Goal: Browse casually

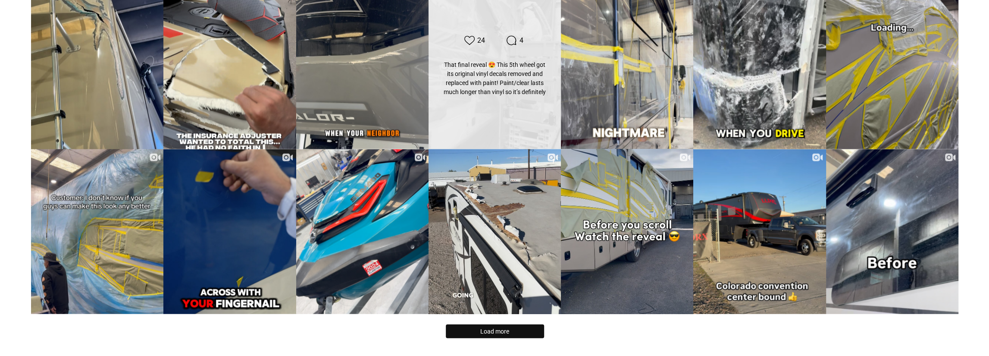
scroll to position [1811, 0]
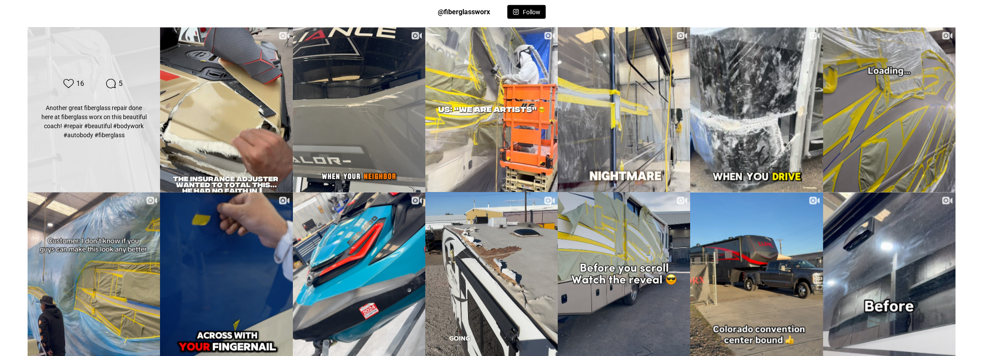
click at [122, 144] on div "Likes Count 16 Comments Count 5 Another great fiberglass repair done here at fi…" at bounding box center [93, 110] width 133 height 166
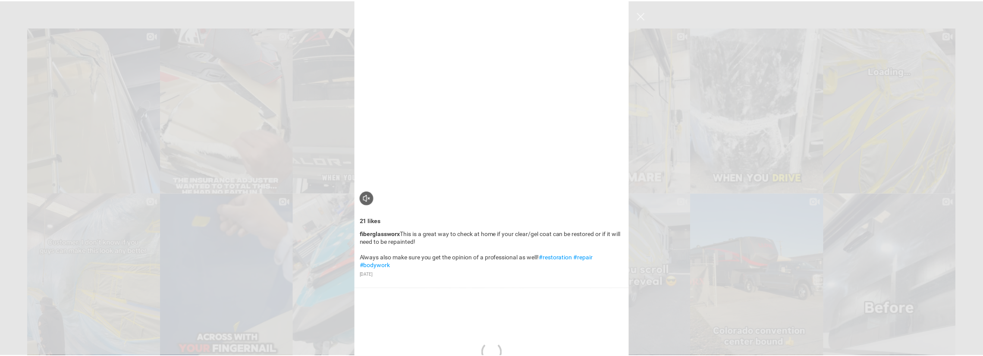
scroll to position [2372, 0]
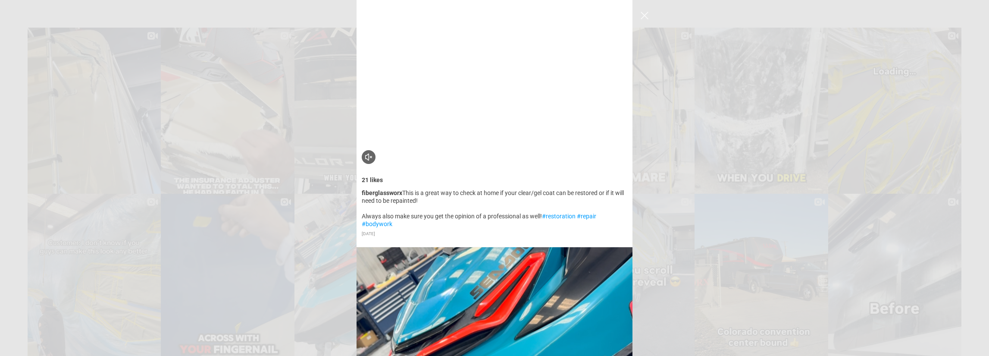
click at [664, 160] on div "16 likes #repair #beautiful #bodywork" at bounding box center [494, 178] width 989 height 356
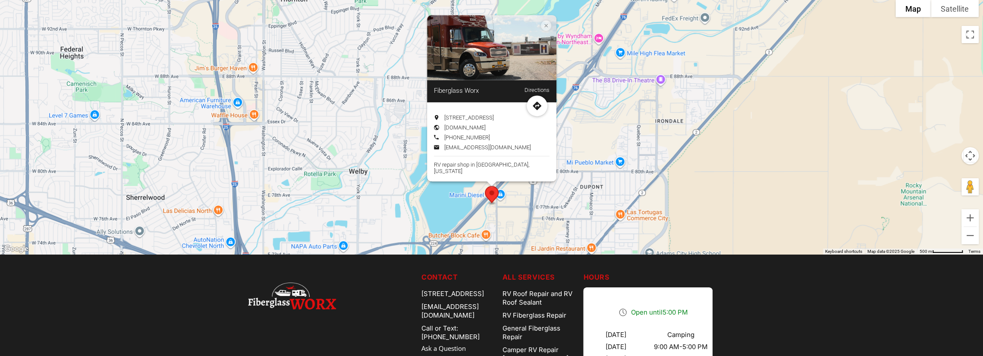
scroll to position [2544, 0]
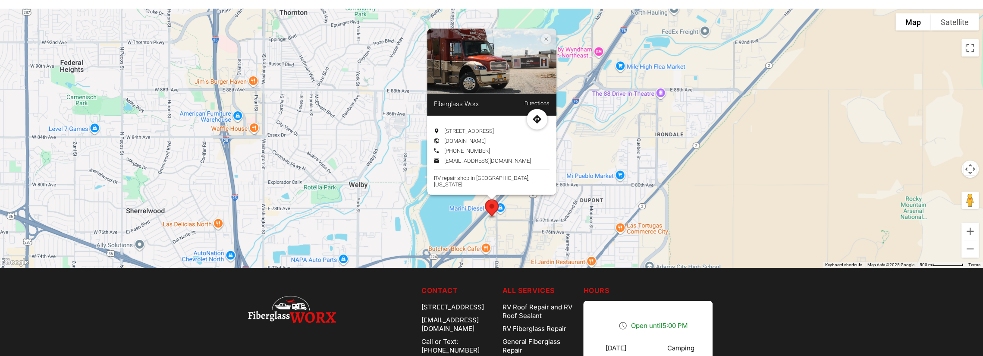
click at [479, 113] on div "Fiberglass Worx Directions" at bounding box center [491, 105] width 129 height 22
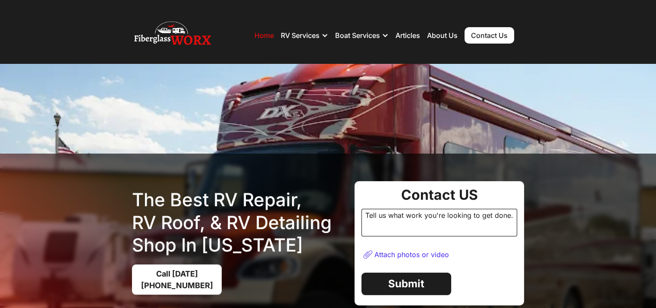
scroll to position [2372, 0]
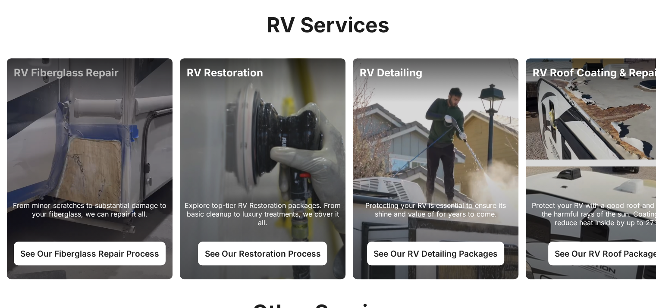
scroll to position [430, 0]
